Goal: Transaction & Acquisition: Purchase product/service

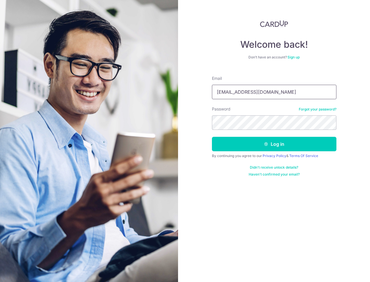
type input "[EMAIL_ADDRESS][DOMAIN_NAME]"
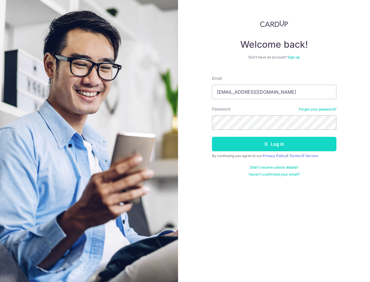
click at [279, 146] on button "Log in" at bounding box center [274, 144] width 124 height 14
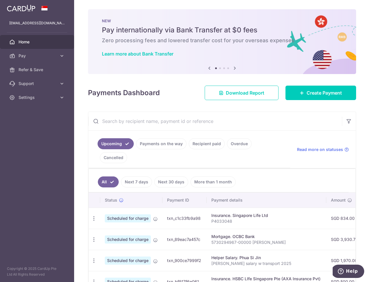
click at [179, 123] on input "text" at bounding box center [214, 121] width 253 height 19
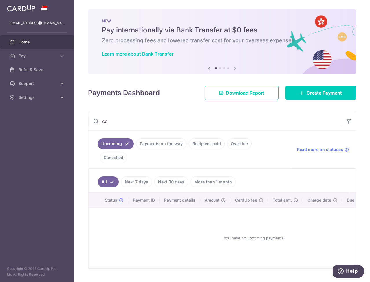
click at [172, 121] on input "co" at bounding box center [214, 121] width 253 height 19
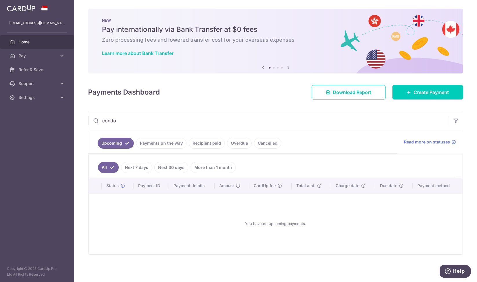
scroll to position [1, 0]
click at [168, 144] on link "Payments on the way" at bounding box center [161, 143] width 50 height 11
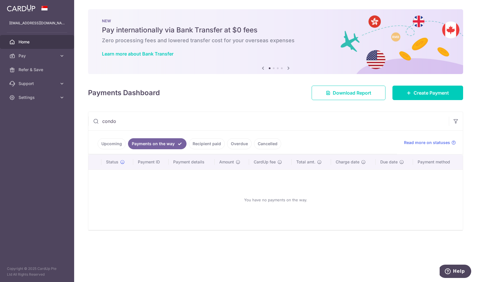
click at [126, 124] on input "condo" at bounding box center [268, 121] width 360 height 19
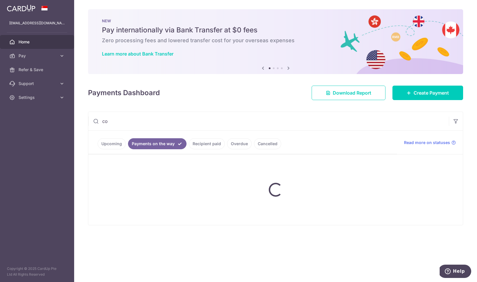
type input "c"
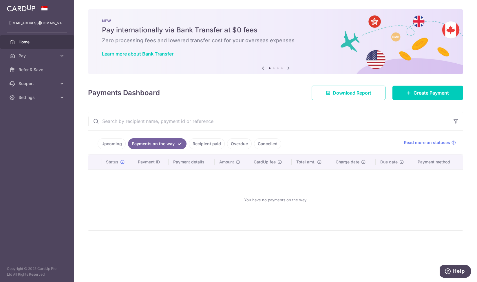
click at [112, 144] on link "Upcoming" at bounding box center [112, 143] width 28 height 11
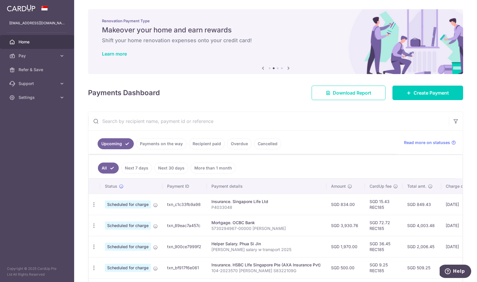
click at [156, 116] on input "text" at bounding box center [268, 121] width 360 height 19
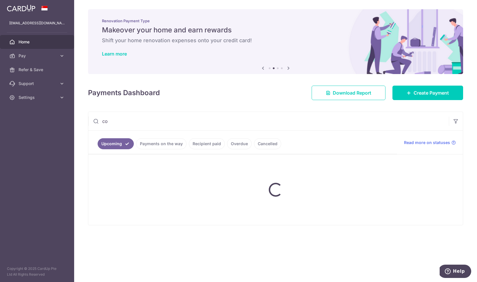
type input "c"
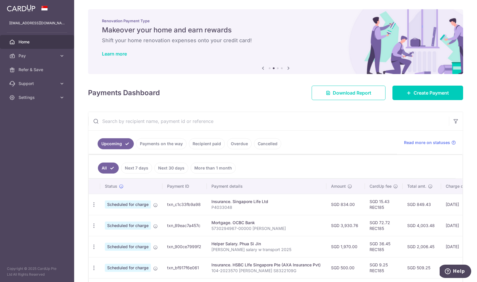
click at [121, 145] on link "Upcoming" at bounding box center [116, 143] width 36 height 11
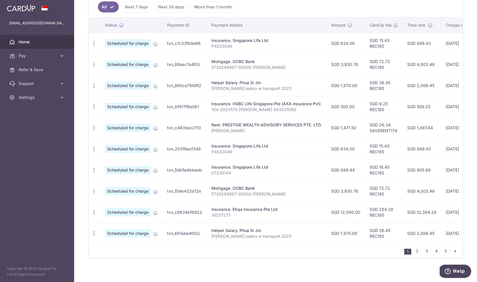
scroll to position [165, 0]
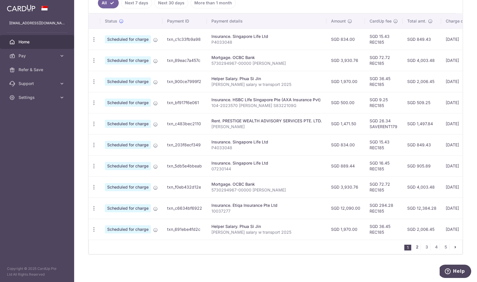
click at [369, 250] on link "2" at bounding box center [416, 247] width 7 height 7
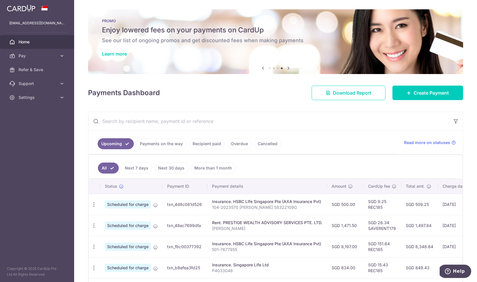
click at [203, 145] on link "Recipient paid" at bounding box center [207, 143] width 36 height 11
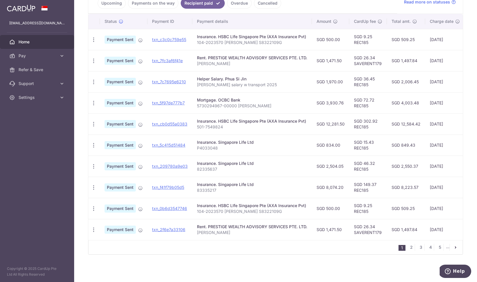
scroll to position [142, 0]
click at [369, 248] on link "2" at bounding box center [410, 247] width 7 height 7
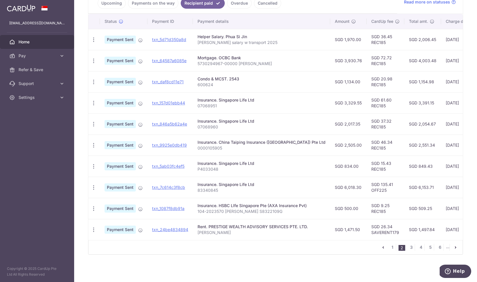
click at [196, 75] on td "Condo & MCST. 2543 600624" at bounding box center [261, 81] width 137 height 21
click at [221, 76] on div "Condo & MCST. 2543" at bounding box center [261, 79] width 128 height 6
drag, startPoint x: 239, startPoint y: 77, endPoint x: 195, endPoint y: 78, distance: 43.7
click at [195, 78] on td "Condo & MCST. 2543 600624" at bounding box center [261, 81] width 137 height 21
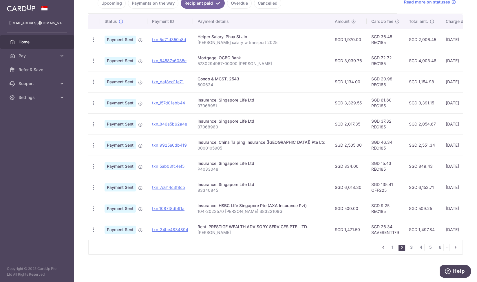
copy div "Condo & MCST. 2543"
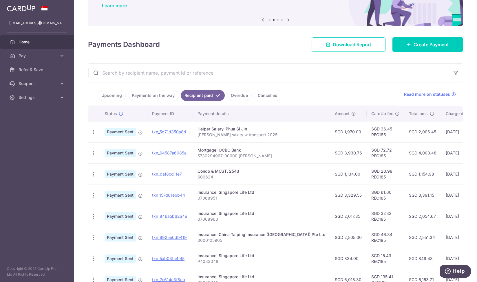
scroll to position [43, 0]
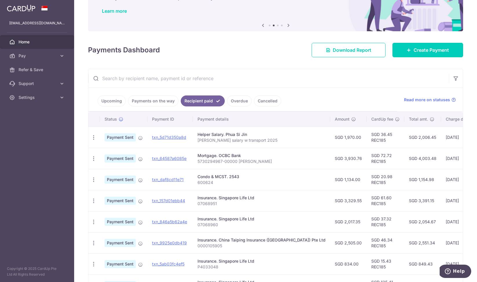
click at [113, 100] on link "Upcoming" at bounding box center [112, 100] width 28 height 11
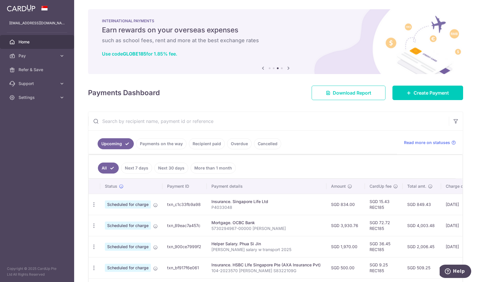
click at [123, 145] on link "Upcoming" at bounding box center [116, 143] width 36 height 11
click at [152, 124] on input "text" at bounding box center [268, 121] width 360 height 19
paste input "Condo & MCST. 2543"
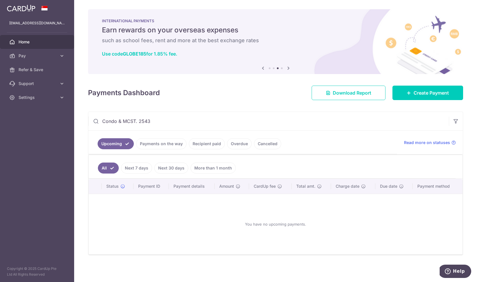
click at [143, 169] on link "Next 7 days" at bounding box center [136, 168] width 31 height 11
click at [178, 170] on link "Next 30 days" at bounding box center [171, 168] width 34 height 11
click at [205, 168] on link "More than 1 month" at bounding box center [212, 168] width 45 height 11
click at [160, 145] on link "Payments on the way" at bounding box center [161, 143] width 50 height 11
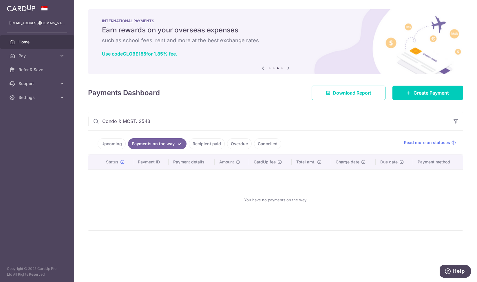
click at [209, 146] on link "Recipient paid" at bounding box center [207, 143] width 36 height 11
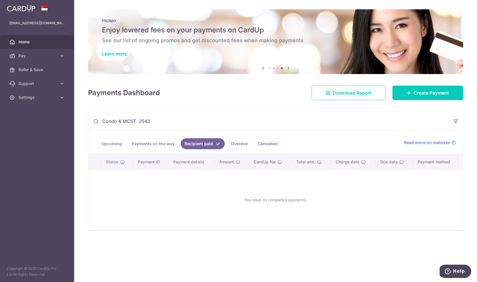
click at [176, 121] on input "Condo & MCST. 2543" at bounding box center [268, 121] width 360 height 19
drag, startPoint x: 135, startPoint y: 123, endPoint x: 165, endPoint y: 123, distance: 29.8
click at [165, 123] on input "Condo & MCST. 2543" at bounding box center [268, 121] width 360 height 19
drag, startPoint x: 119, startPoint y: 121, endPoint x: 152, endPoint y: 121, distance: 33.6
click at [152, 121] on input "Condo & MCST" at bounding box center [268, 121] width 360 height 19
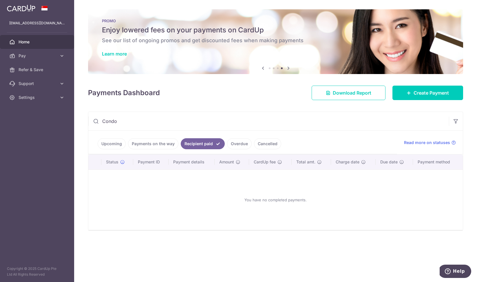
type input "Condo"
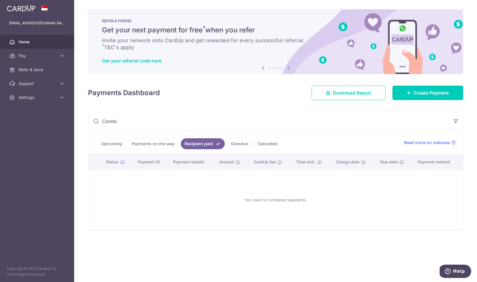
click at [123, 119] on input "Condo" at bounding box center [268, 121] width 360 height 19
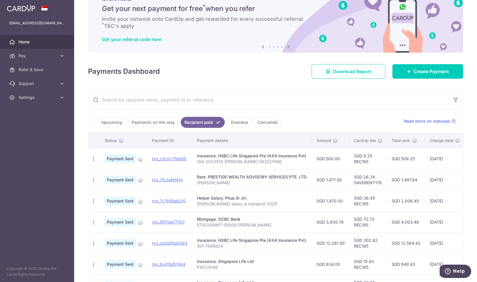
scroll to position [7, 0]
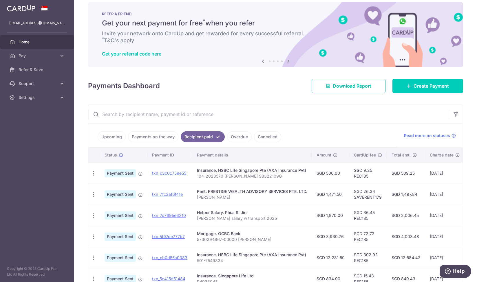
click at [113, 137] on link "Upcoming" at bounding box center [112, 136] width 28 height 11
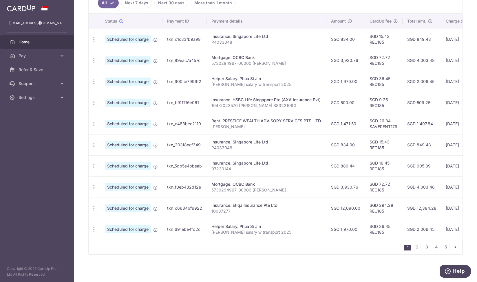
scroll to position [167, 0]
click at [369, 247] on link "2" at bounding box center [416, 247] width 7 height 7
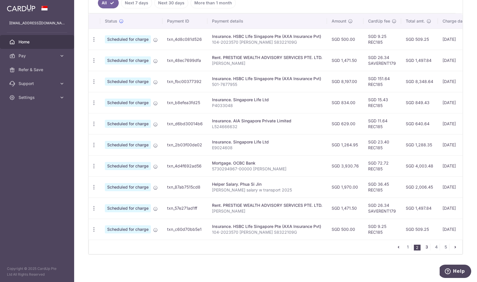
click at [369, 248] on link "3" at bounding box center [426, 247] width 7 height 7
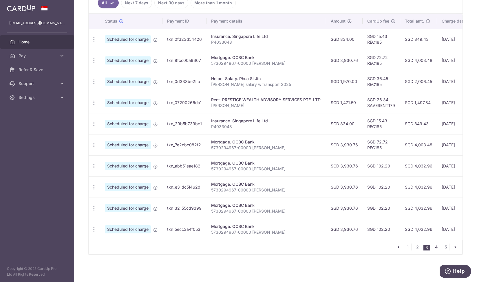
click at [369, 246] on link "4" at bounding box center [435, 247] width 7 height 7
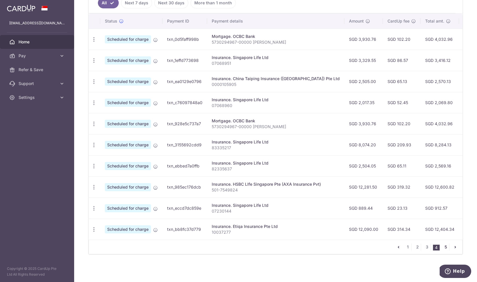
click at [369, 246] on link "5" at bounding box center [445, 247] width 7 height 7
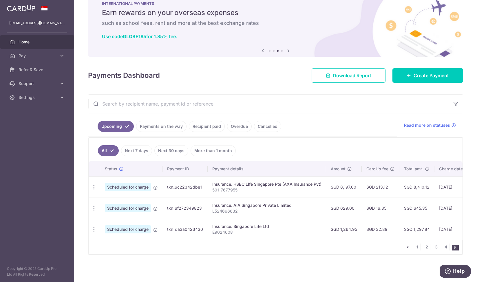
scroll to position [17, 0]
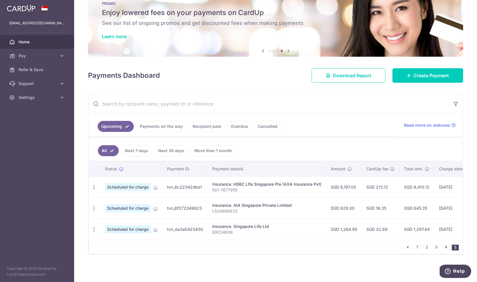
click at [369, 247] on icon "pager" at bounding box center [407, 247] width 5 height 5
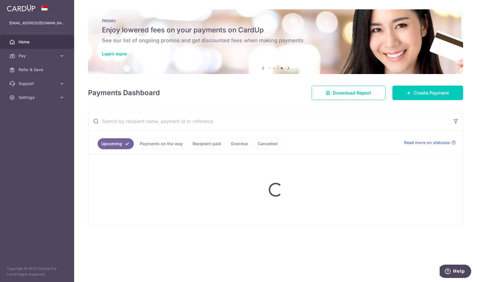
click at [168, 146] on link "Payments on the way" at bounding box center [161, 143] width 50 height 11
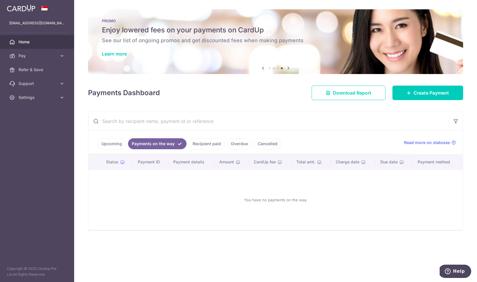
click at [206, 143] on link "Recipient paid" at bounding box center [207, 143] width 36 height 11
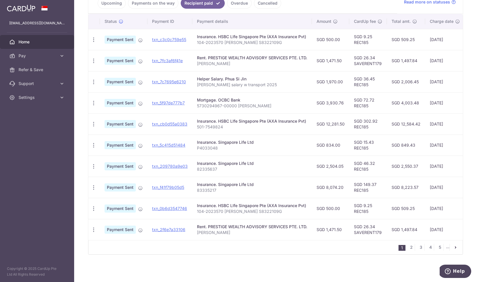
scroll to position [142, 0]
click at [369, 247] on link "2" at bounding box center [410, 247] width 7 height 7
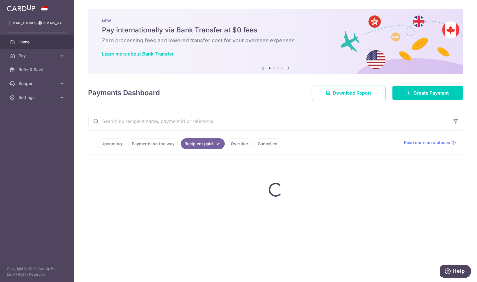
scroll to position [0, 0]
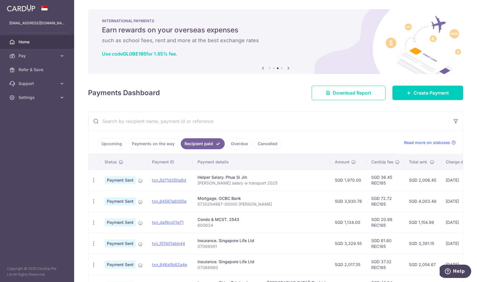
click at [204, 228] on p "600624" at bounding box center [261, 225] width 128 height 6
click at [204, 227] on p "600624" at bounding box center [261, 225] width 128 height 6
copy p "600624"
click at [118, 123] on input "text" at bounding box center [268, 121] width 360 height 19
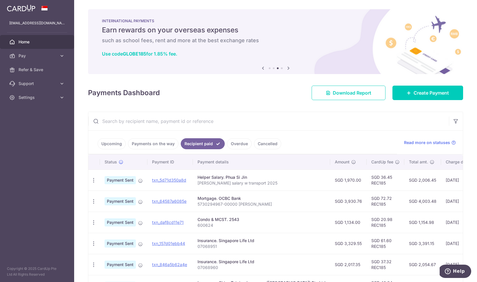
paste input "600624"
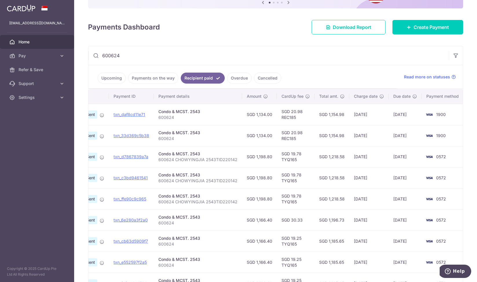
scroll to position [64, 0]
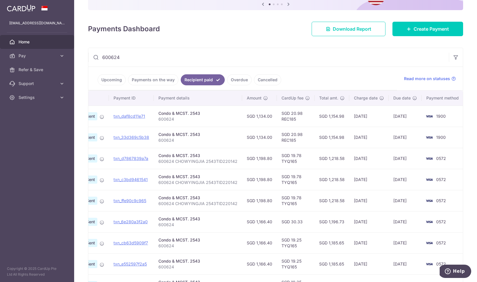
type input "600624"
click at [116, 82] on link "Upcoming" at bounding box center [112, 79] width 28 height 11
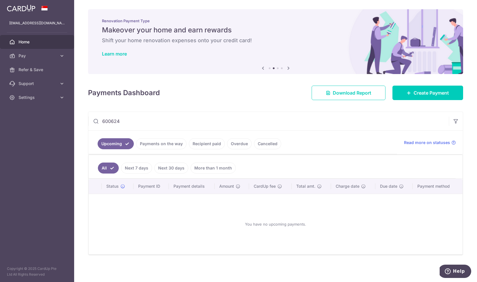
click at [141, 119] on input "600624" at bounding box center [268, 121] width 360 height 19
click at [167, 141] on link "Payments on the way" at bounding box center [161, 143] width 50 height 11
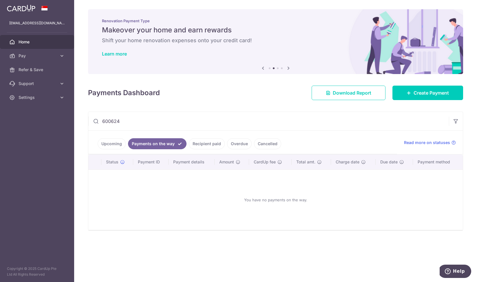
click at [200, 146] on link "Recipient paid" at bounding box center [207, 143] width 36 height 11
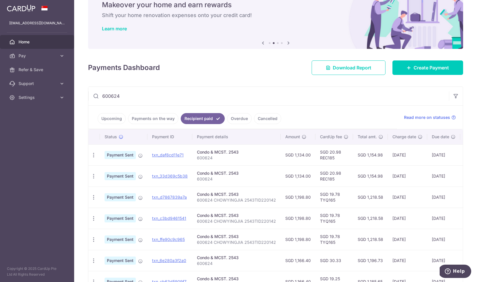
scroll to position [29, 0]
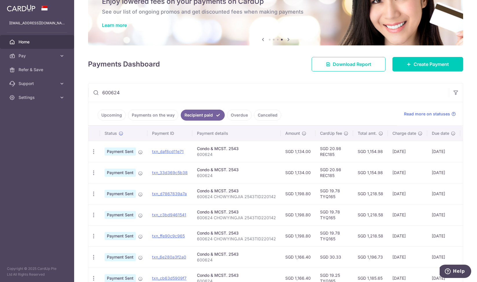
click at [271, 119] on link "Cancelled" at bounding box center [267, 115] width 27 height 11
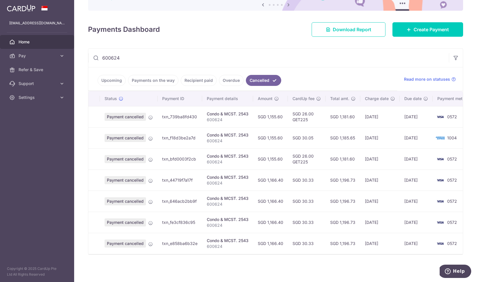
scroll to position [0, 0]
click at [228, 83] on link "Overdue" at bounding box center [231, 80] width 25 height 11
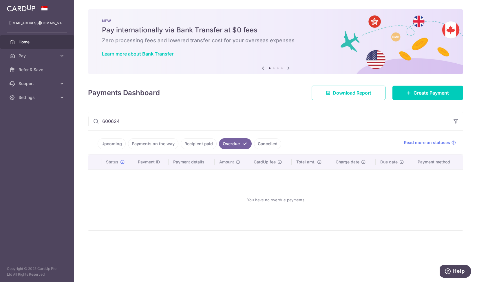
click at [200, 141] on link "Recipient paid" at bounding box center [199, 143] width 36 height 11
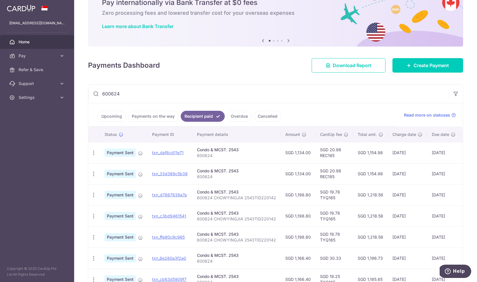
scroll to position [30, 0]
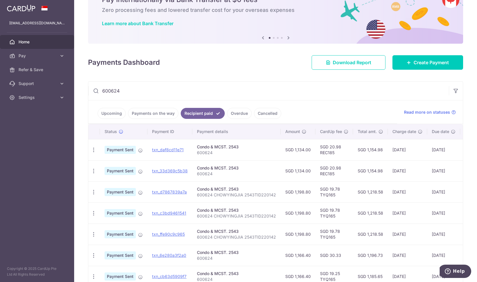
click at [114, 113] on link "Upcoming" at bounding box center [112, 113] width 28 height 11
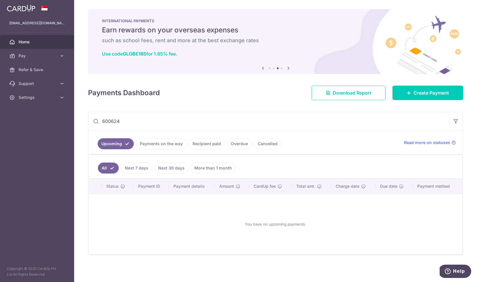
click at [207, 145] on link "Recipient paid" at bounding box center [207, 143] width 36 height 11
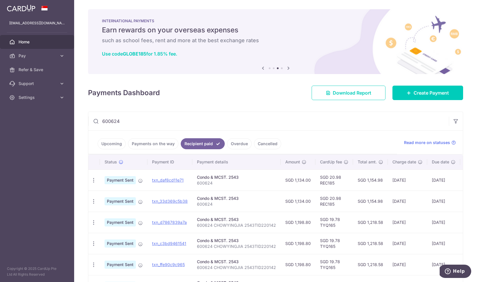
click at [205, 184] on p "600624" at bounding box center [236, 183] width 79 height 6
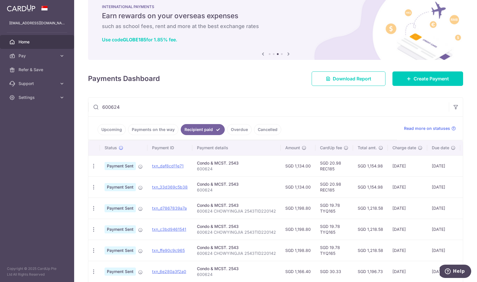
scroll to position [14, 0]
click at [176, 165] on link "txn_daf8cd11e71" at bounding box center [168, 165] width 32 height 5
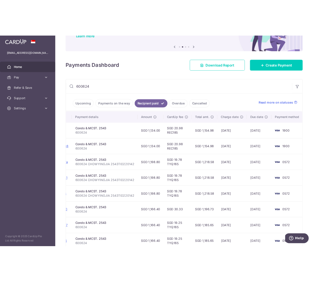
scroll to position [0, 95]
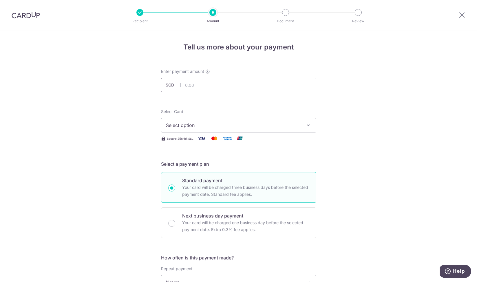
click at [206, 88] on input "text" at bounding box center [238, 85] width 155 height 14
type input "1,134.00"
click at [204, 125] on span "Select option" at bounding box center [233, 125] width 135 height 7
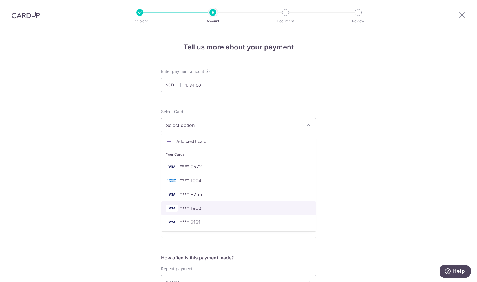
click at [203, 205] on span "**** 1900" at bounding box center [238, 208] width 145 height 7
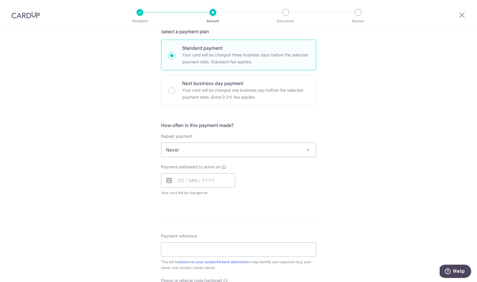
scroll to position [139, 0]
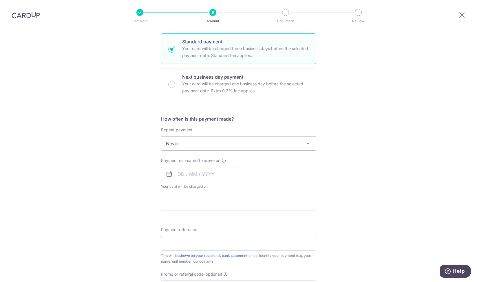
click at [213, 146] on span "Never" at bounding box center [238, 144] width 155 height 14
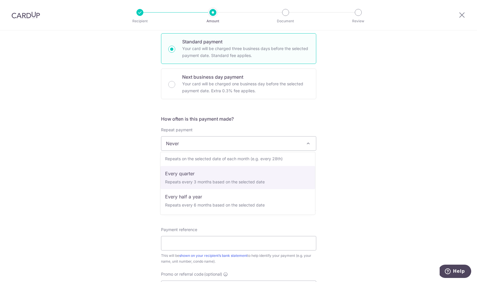
scroll to position [58, 0]
select select "4"
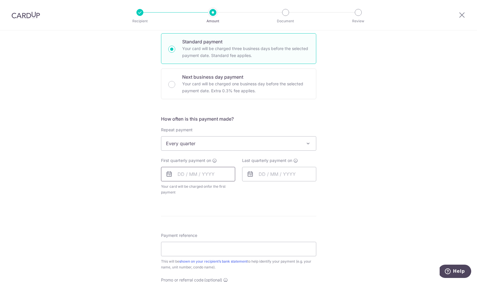
click at [174, 176] on input "text" at bounding box center [198, 174] width 74 height 14
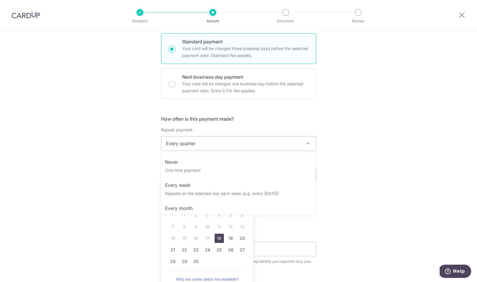
scroll to position [38, 0]
click at [230, 145] on span "Every quarter" at bounding box center [238, 144] width 155 height 14
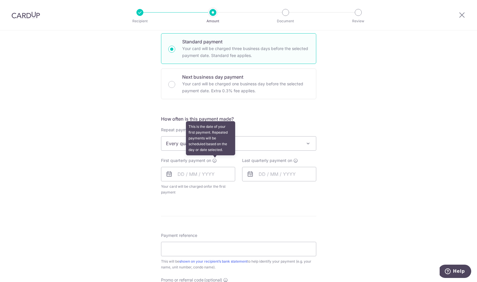
click at [215, 161] on icon at bounding box center [214, 160] width 5 height 5
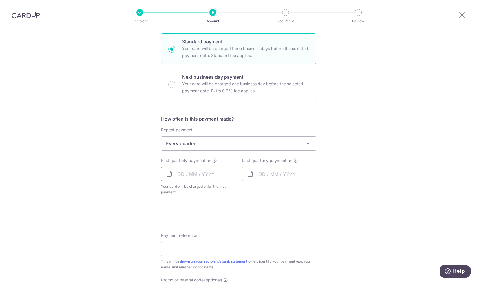
click at [178, 173] on input "text" at bounding box center [198, 174] width 74 height 14
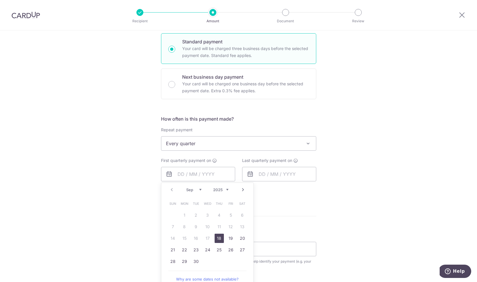
click at [241, 188] on link "Next" at bounding box center [242, 189] width 7 height 7
click at [206, 216] on link "1" at bounding box center [207, 215] width 9 height 9
type input "[DATE]"
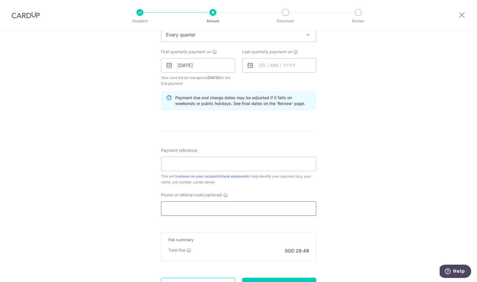
scroll to position [250, 0]
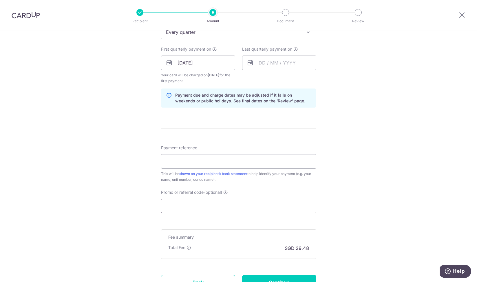
click at [214, 207] on input "Promo or referral code (optional)" at bounding box center [238, 206] width 155 height 14
paste input "3HOME25R"
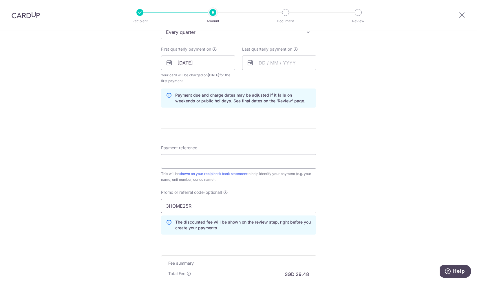
type input "3HOME25R"
click at [131, 197] on div "Tell us more about your payment Enter payment amount SGD 1,134.00 1134.00 Selec…" at bounding box center [238, 69] width 477 height 579
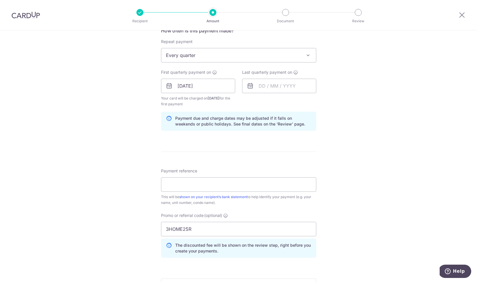
scroll to position [195, 0]
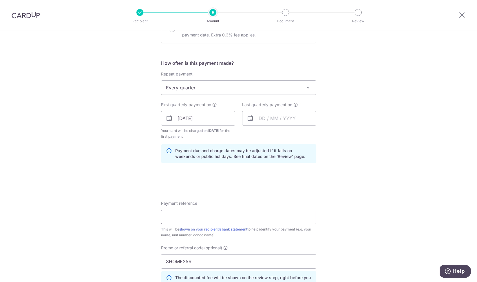
click at [222, 217] on input "Payment reference" at bounding box center [238, 217] width 155 height 14
paste input "600624"
type input "600624"
click at [244, 187] on form "Enter payment amount SGD 1,134.00 1134.00 Select Card **** 1900 Add credit card…" at bounding box center [238, 131] width 155 height 514
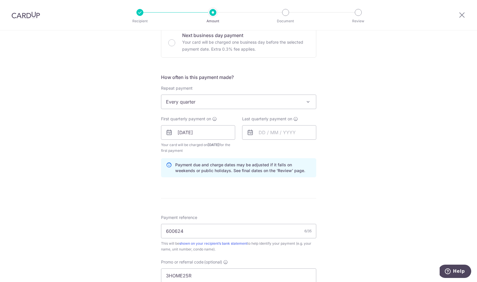
scroll to position [154, 0]
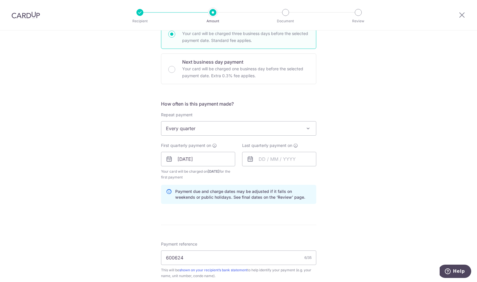
click at [250, 161] on icon at bounding box center [250, 159] width 7 height 7
click at [260, 161] on input "text" at bounding box center [279, 159] width 74 height 14
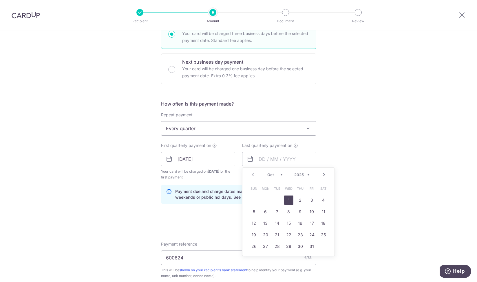
click at [323, 175] on link "Next" at bounding box center [323, 174] width 7 height 7
click at [299, 199] on link "1" at bounding box center [299, 200] width 9 height 9
type input "[DATE]"
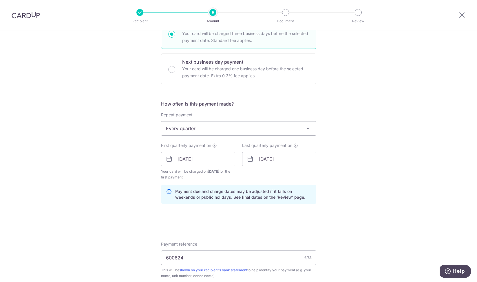
click at [348, 191] on div "Tell us more about your payment Enter payment amount SGD 1,134.00 1134.00 Selec…" at bounding box center [238, 165] width 477 height 579
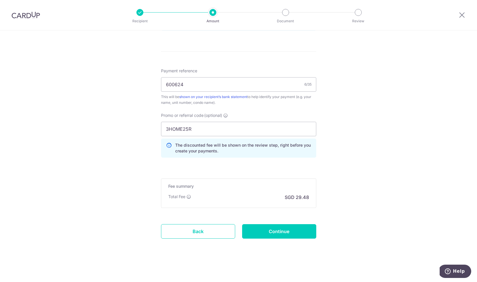
scroll to position [327, 0]
click at [288, 233] on input "Continue" at bounding box center [279, 231] width 74 height 14
type input "Create Schedule"
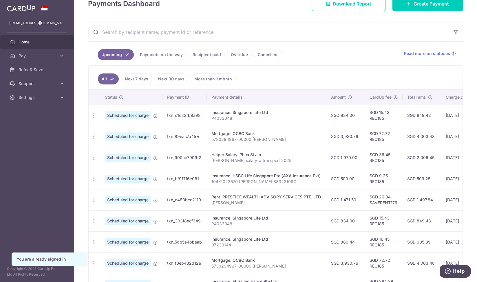
scroll to position [93, 0]
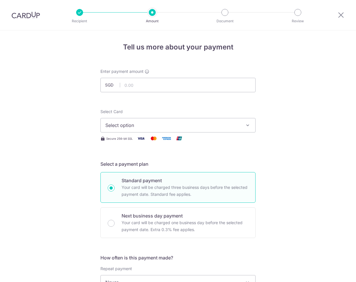
click at [138, 84] on input "text" at bounding box center [177, 85] width 155 height 14
type input "1,134.00"
click at [147, 127] on span "Select option" at bounding box center [172, 125] width 135 height 7
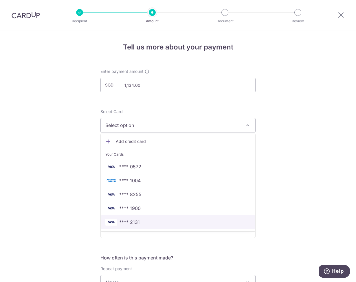
scroll to position [14, 0]
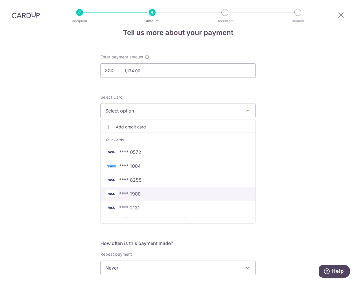
click at [144, 195] on span "**** 1900" at bounding box center [177, 193] width 145 height 7
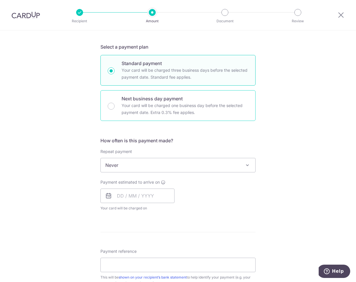
scroll to position [158, 0]
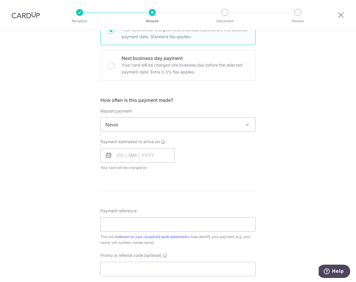
click at [157, 127] on span "Never" at bounding box center [178, 125] width 155 height 14
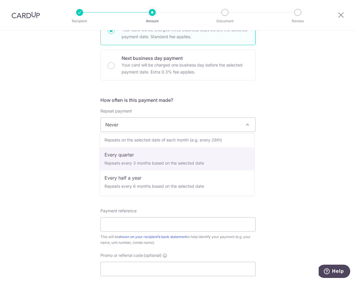
scroll to position [58, 0]
select select "4"
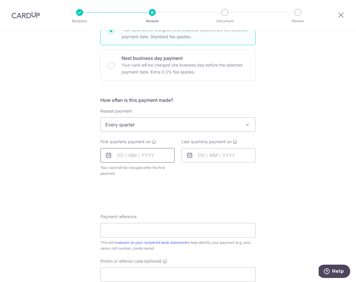
click at [118, 154] on input "text" at bounding box center [137, 155] width 74 height 14
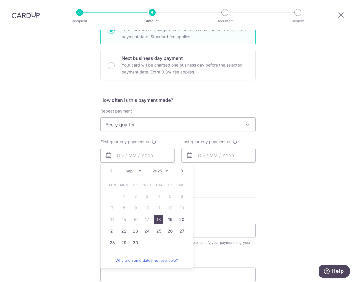
click at [182, 171] on link "Next" at bounding box center [182, 171] width 7 height 7
click at [146, 198] on link "1" at bounding box center [146, 196] width 9 height 9
type input "01/10/2025"
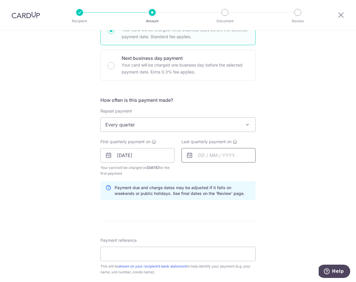
click at [239, 155] on input "text" at bounding box center [218, 155] width 74 height 14
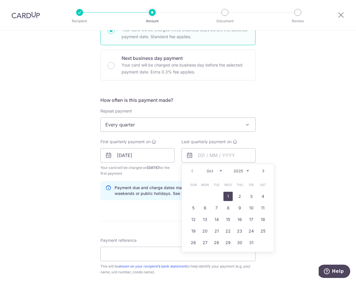
click at [264, 173] on link "Next" at bounding box center [263, 171] width 7 height 7
click at [195, 171] on div "Prev Next Oct Nov Dec 2025 2026 2027 2028 2029 2030 2031 2032 2033 2034 2035" at bounding box center [228, 171] width 92 height 14
click at [241, 197] on link "1" at bounding box center [239, 196] width 9 height 9
type input "01/01/2026"
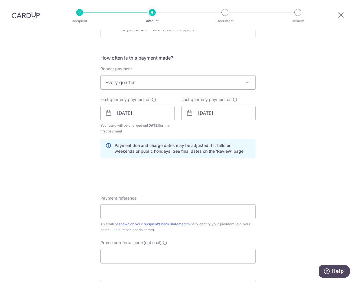
scroll to position [207, 0]
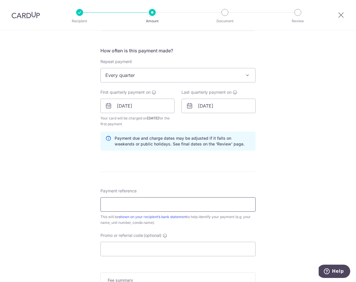
click at [117, 204] on input "Payment reference" at bounding box center [177, 204] width 155 height 14
paste input "600624"
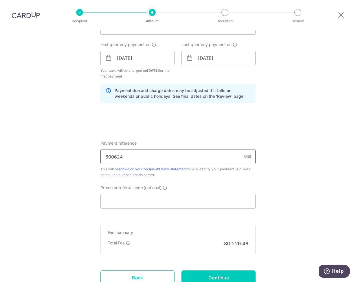
scroll to position [260, 0]
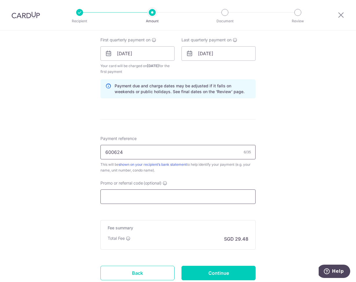
type input "600624"
click at [143, 196] on input "Promo or referral code (optional)" at bounding box center [177, 197] width 155 height 14
paste input "3HOME25R"
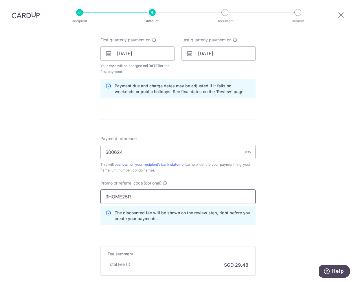
type input "3HOME25R"
click at [276, 187] on div "Tell us more about your payment Enter payment amount SGD 1,134.00 1134.00 Selec…" at bounding box center [178, 60] width 356 height 579
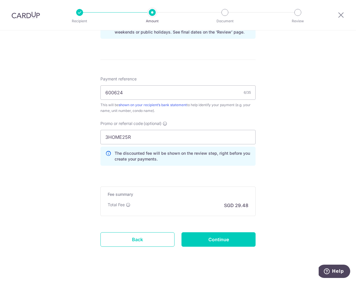
scroll to position [323, 0]
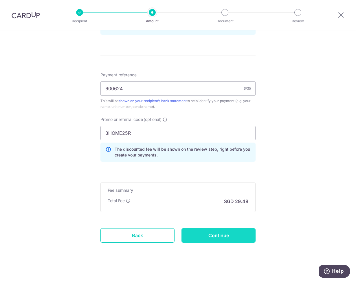
click at [218, 236] on input "Continue" at bounding box center [218, 235] width 74 height 14
type input "Create Schedule"
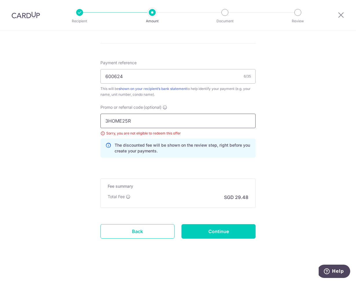
click at [193, 124] on input "3HOME25R" at bounding box center [177, 121] width 155 height 14
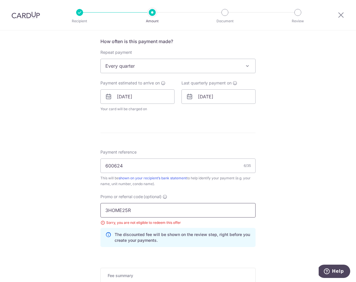
scroll to position [207, 0]
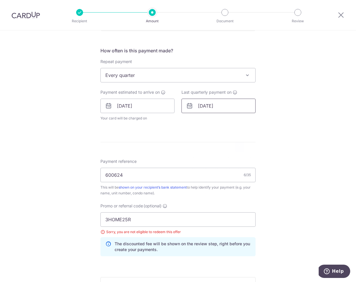
click at [236, 106] on input "[DATE]" at bounding box center [218, 106] width 74 height 14
click at [253, 180] on link "26" at bounding box center [251, 181] width 9 height 9
type input "[DATE]"
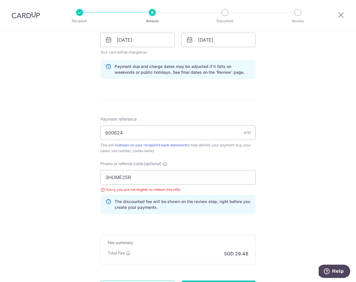
scroll to position [313, 0]
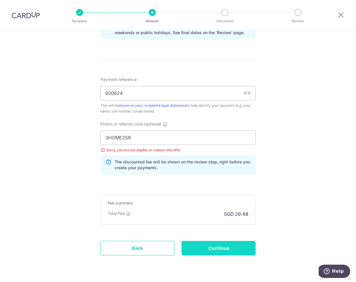
click at [236, 253] on input "Continue" at bounding box center [218, 248] width 74 height 14
type input "Update Schedule"
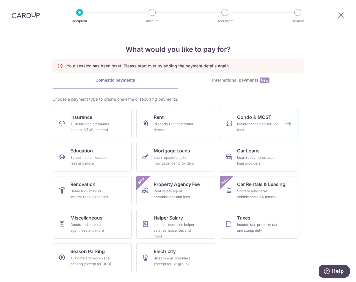
click at [251, 126] on div "Maintenance and service fees" at bounding box center [258, 127] width 42 height 12
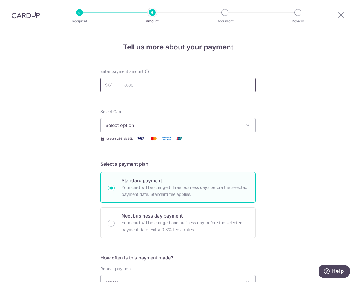
click at [178, 85] on input "text" at bounding box center [177, 85] width 155 height 14
type input "1,134.00"
click at [179, 124] on span "Select option" at bounding box center [172, 125] width 135 height 7
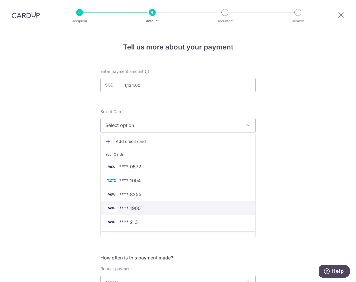
click at [168, 206] on span "**** 1900" at bounding box center [177, 208] width 145 height 7
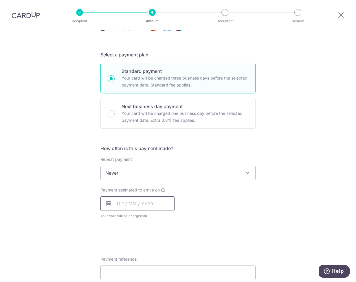
scroll to position [117, 0]
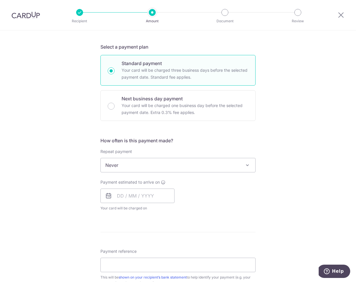
click at [140, 167] on span "Never" at bounding box center [178, 165] width 155 height 14
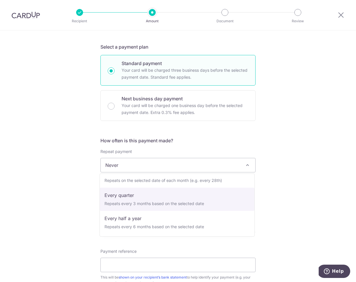
scroll to position [58, 0]
select select "4"
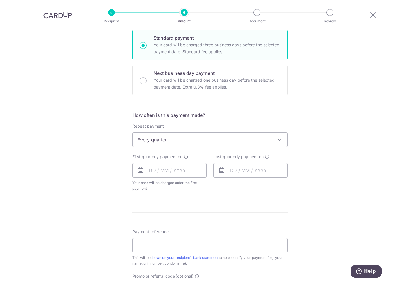
scroll to position [156, 0]
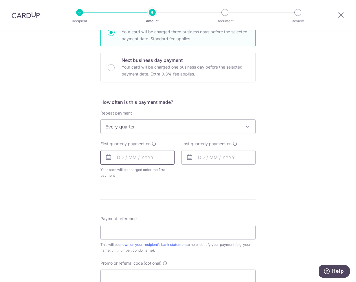
click at [119, 157] on input "text" at bounding box center [137, 157] width 74 height 14
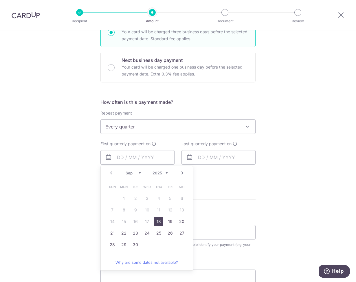
click at [182, 173] on link "Next" at bounding box center [182, 173] width 7 height 7
click at [146, 200] on link "1" at bounding box center [146, 198] width 9 height 9
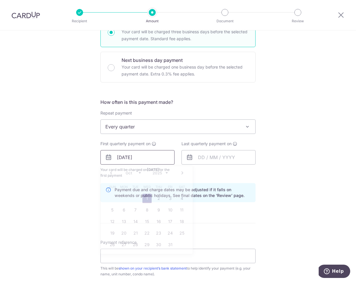
click at [120, 157] on input "01/10/2025" at bounding box center [137, 157] width 74 height 14
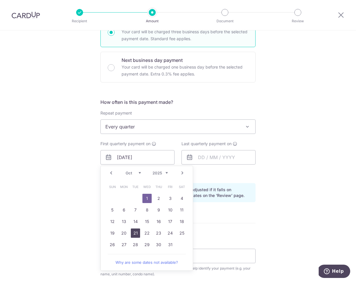
click at [137, 232] on link "21" at bounding box center [135, 233] width 9 height 9
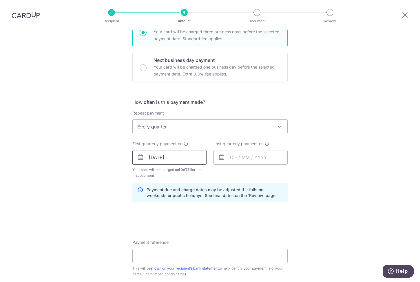
click at [151, 159] on input "21/10/2025" at bounding box center [169, 157] width 74 height 14
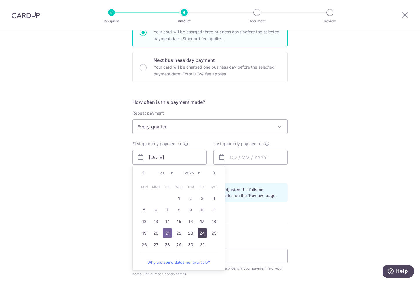
click at [203, 234] on link "24" at bounding box center [201, 233] width 9 height 9
type input "[DATE]"
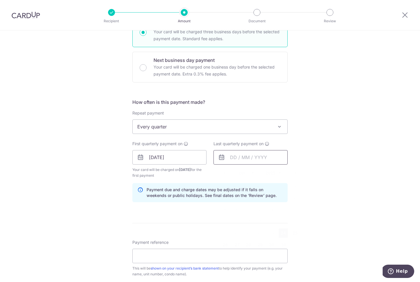
click at [230, 156] on input "text" at bounding box center [250, 157] width 74 height 14
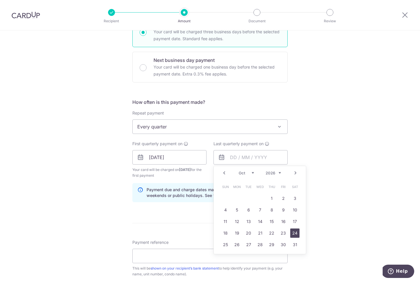
click at [297, 233] on link "24" at bounding box center [294, 233] width 9 height 9
type input "[DATE]"
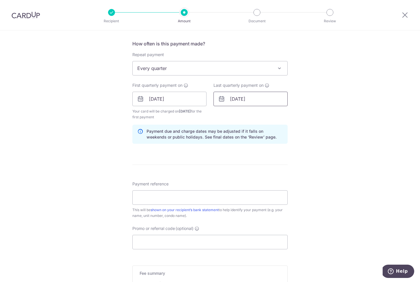
scroll to position [221, 0]
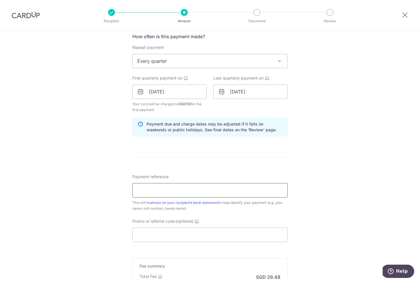
click at [198, 188] on input "Payment reference" at bounding box center [209, 190] width 155 height 14
paste input "600624"
type input "600624"
click at [195, 233] on input "Promo or referral code (optional)" at bounding box center [209, 235] width 155 height 14
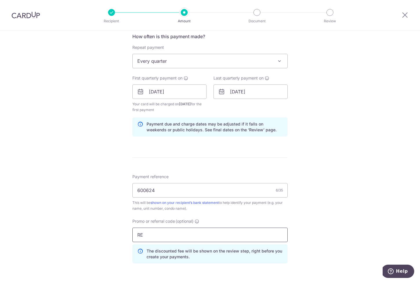
type input "R"
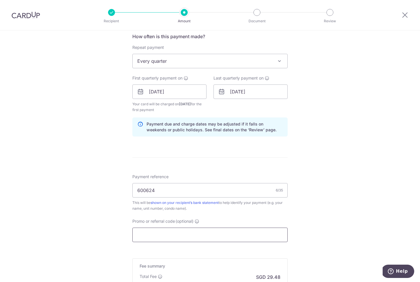
paste input "3HOME25R"
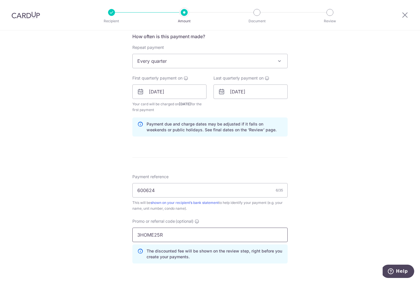
type input "3HOME25R"
click at [332, 207] on div "Tell us more about your payment Enter payment amount SGD 1,134.00 1134.00 Selec…" at bounding box center [210, 98] width 420 height 579
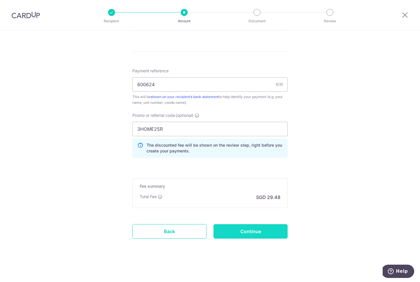
scroll to position [327, 0]
click at [254, 231] on input "Continue" at bounding box center [250, 231] width 74 height 14
type input "Create Schedule"
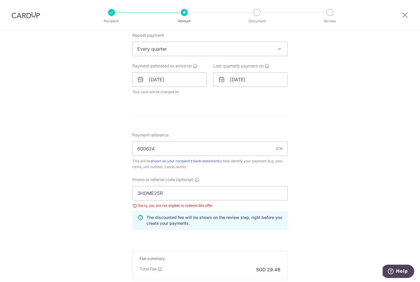
scroll to position [233, 0]
click at [182, 196] on input "3HOME25R" at bounding box center [209, 194] width 155 height 14
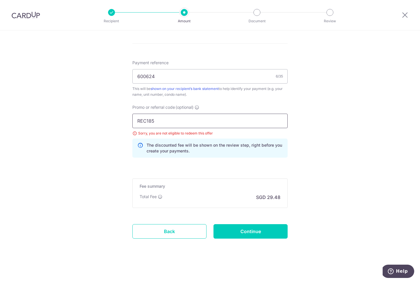
scroll to position [306, 0]
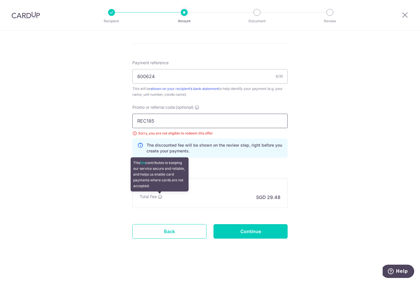
type input "REC185"
click at [160, 198] on icon at bounding box center [160, 196] width 5 height 5
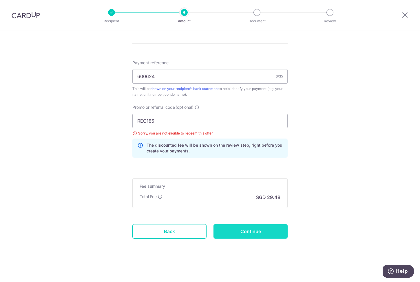
click at [262, 234] on input "Continue" at bounding box center [250, 231] width 74 height 14
type input "Update Schedule"
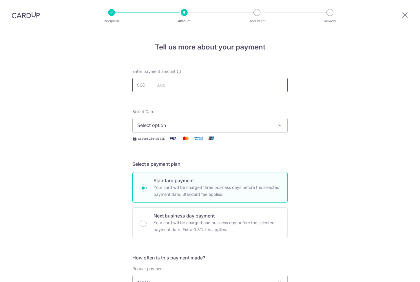
click at [176, 82] on input "text" at bounding box center [209, 85] width 155 height 14
click at [171, 81] on input "341" at bounding box center [209, 85] width 155 height 14
type input "1,134.00"
click at [187, 126] on span "Select option" at bounding box center [204, 125] width 135 height 7
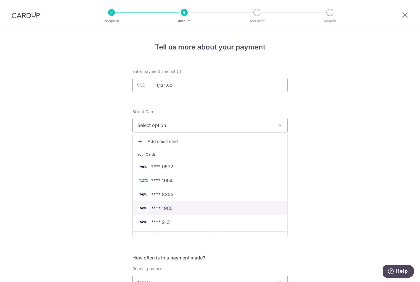
click at [183, 211] on span "**** 1900" at bounding box center [209, 208] width 145 height 7
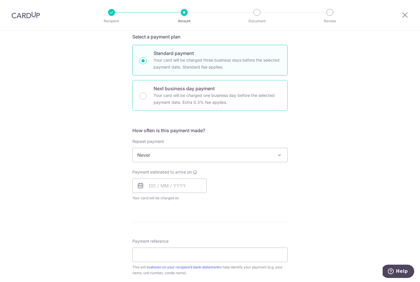
scroll to position [133, 0]
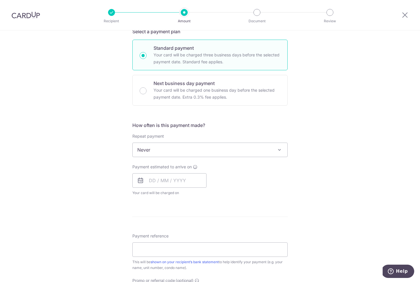
click at [183, 150] on span "Never" at bounding box center [210, 150] width 155 height 14
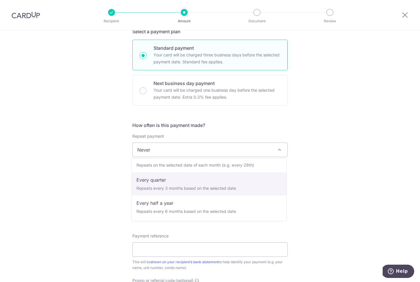
scroll to position [58, 0]
select select "4"
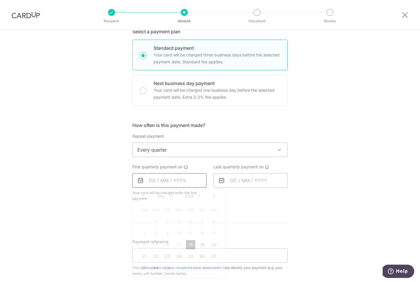
click at [153, 179] on input "text" at bounding box center [169, 180] width 74 height 14
click at [215, 194] on link "Next" at bounding box center [214, 196] width 7 height 7
click at [203, 255] on link "24" at bounding box center [201, 256] width 9 height 9
type input "[DATE]"
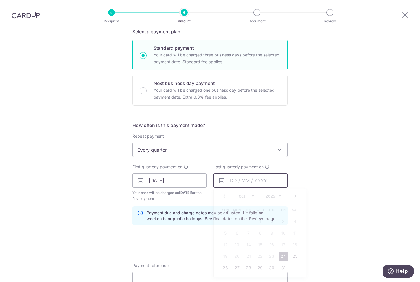
click at [230, 179] on input "text" at bounding box center [250, 180] width 74 height 14
click at [293, 195] on link "Next" at bounding box center [295, 196] width 7 height 7
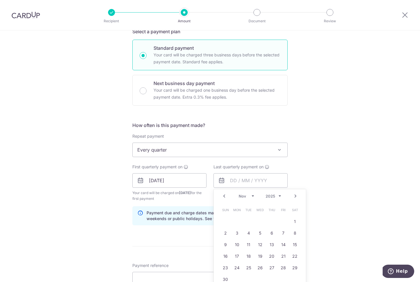
click at [293, 195] on link "Next" at bounding box center [295, 196] width 7 height 7
click at [259, 254] on link "24" at bounding box center [259, 256] width 9 height 9
type input "[DATE]"
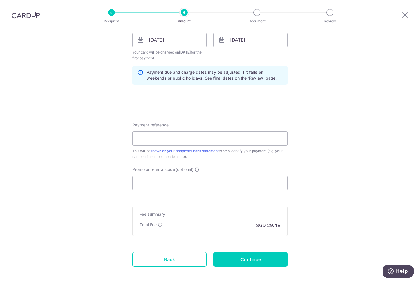
scroll to position [275, 0]
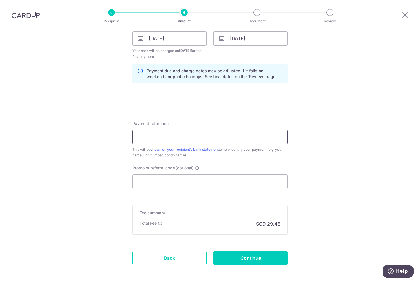
click at [161, 141] on input "Payment reference" at bounding box center [209, 137] width 155 height 14
paste input "600624"
type input "600624"
click at [174, 183] on input "Promo or referral code (optional)" at bounding box center [209, 181] width 155 height 14
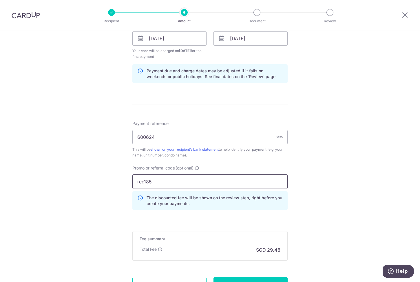
type input "rec185"
click at [329, 192] on div "Tell us more about your payment Enter payment amount SGD 1,134.00 1134.00 Selec…" at bounding box center [210, 45] width 420 height 579
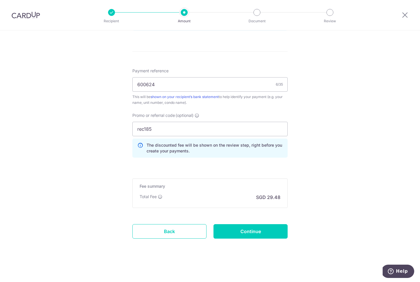
scroll to position [327, 0]
click at [253, 234] on input "Continue" at bounding box center [250, 231] width 74 height 14
type input "Create Schedule"
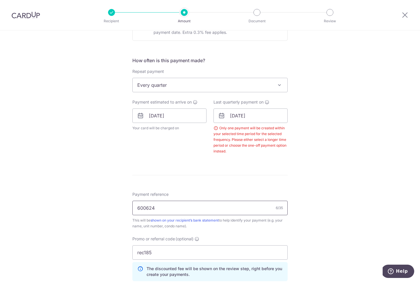
scroll to position [197, 0]
click at [266, 118] on input "[DATE]" at bounding box center [250, 116] width 74 height 14
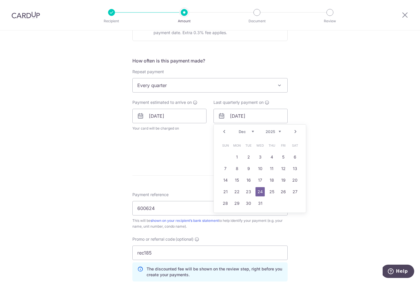
click at [297, 131] on link "Next" at bounding box center [295, 131] width 7 height 7
click at [293, 190] on link "24" at bounding box center [294, 191] width 9 height 9
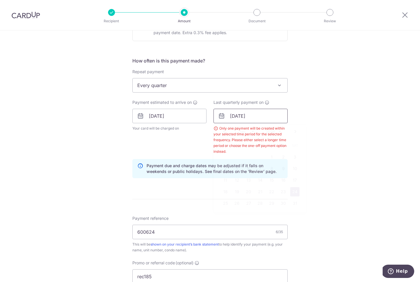
click at [266, 116] on input "[DATE]" at bounding box center [250, 116] width 74 height 14
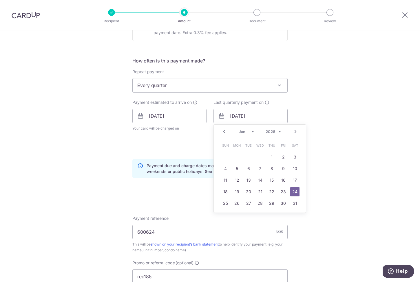
click at [294, 131] on link "Next" at bounding box center [295, 131] width 7 height 7
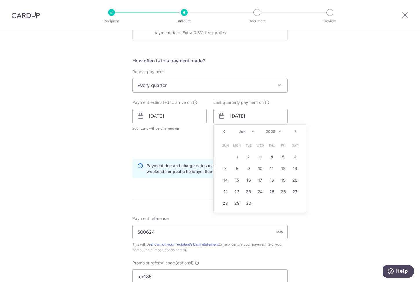
click at [294, 131] on link "Next" at bounding box center [295, 131] width 7 height 7
click at [284, 190] on link "24" at bounding box center [282, 191] width 9 height 9
type input "[DATE]"
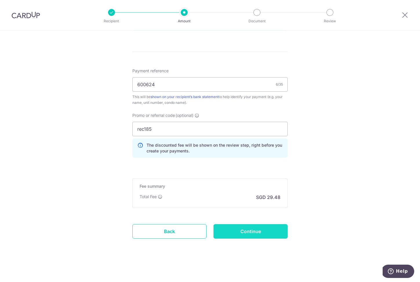
scroll to position [345, 0]
click at [258, 229] on input "Continue" at bounding box center [250, 231] width 74 height 14
type input "Create Schedule"
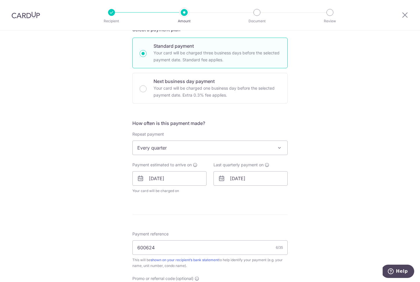
scroll to position [173, 0]
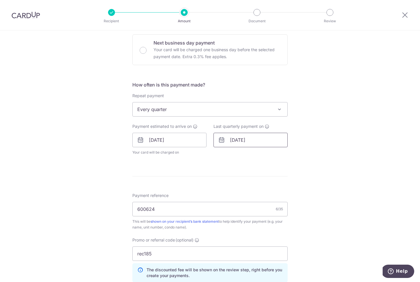
click at [241, 143] on input "[DATE]" at bounding box center [250, 140] width 74 height 14
click at [296, 225] on link "31" at bounding box center [294, 227] width 9 height 9
type input "[DATE]"
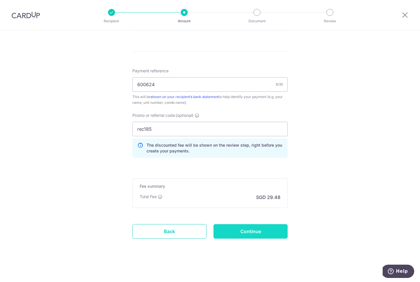
scroll to position [321, 0]
click at [254, 231] on input "Continue" at bounding box center [250, 231] width 74 height 14
type input "Update Schedule"
